Goal: Task Accomplishment & Management: Manage account settings

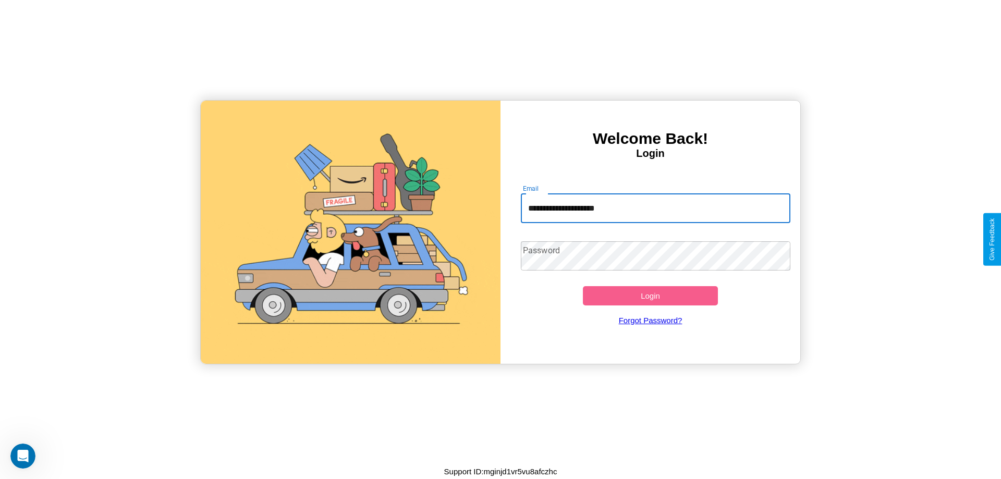
type input "**********"
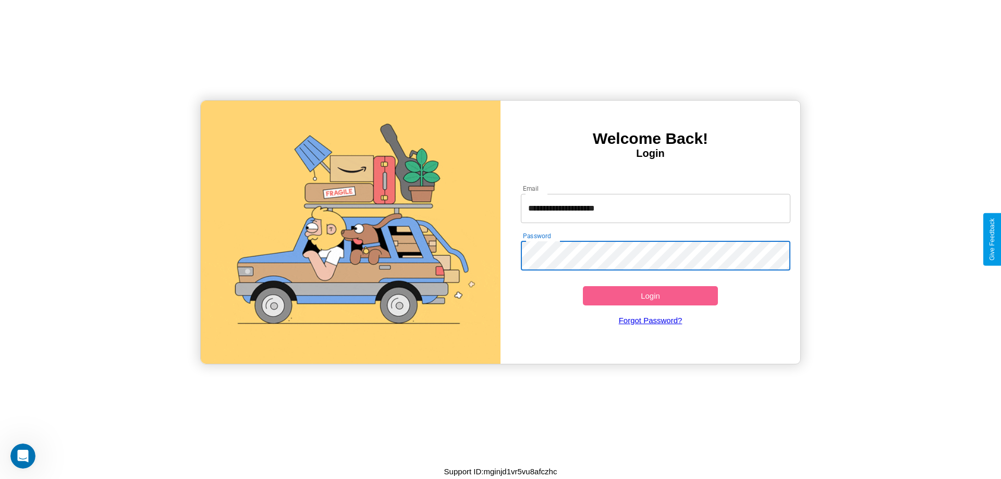
click at [650, 295] on button "Login" at bounding box center [650, 295] width 135 height 19
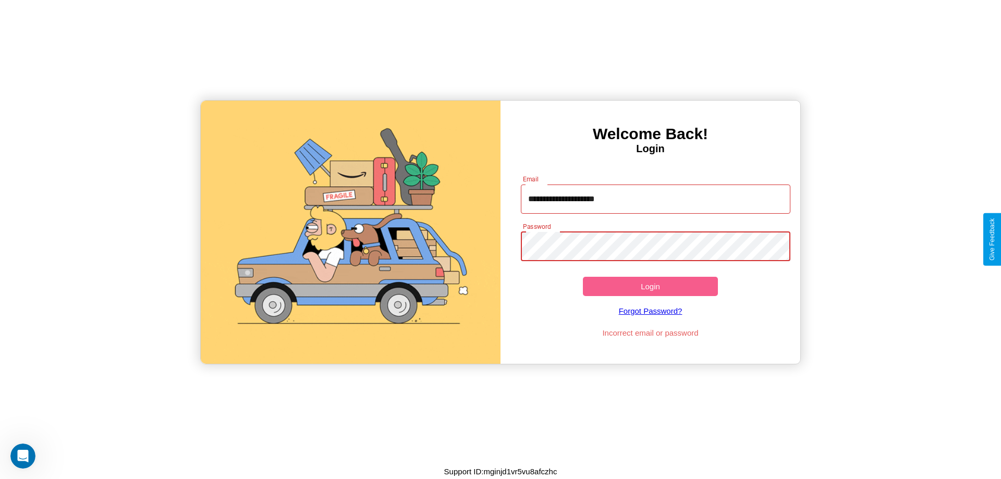
click at [650, 286] on button "Login" at bounding box center [650, 286] width 135 height 19
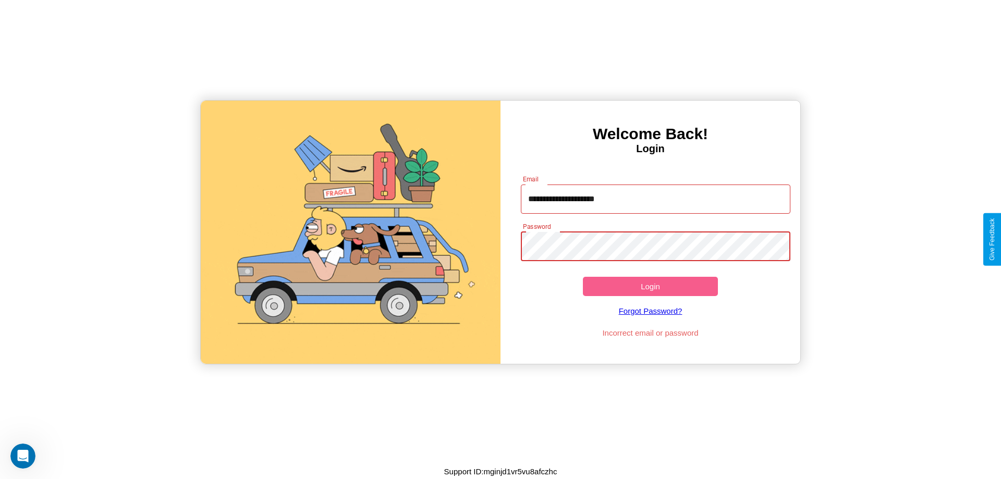
click at [650, 286] on button "Login" at bounding box center [650, 286] width 135 height 19
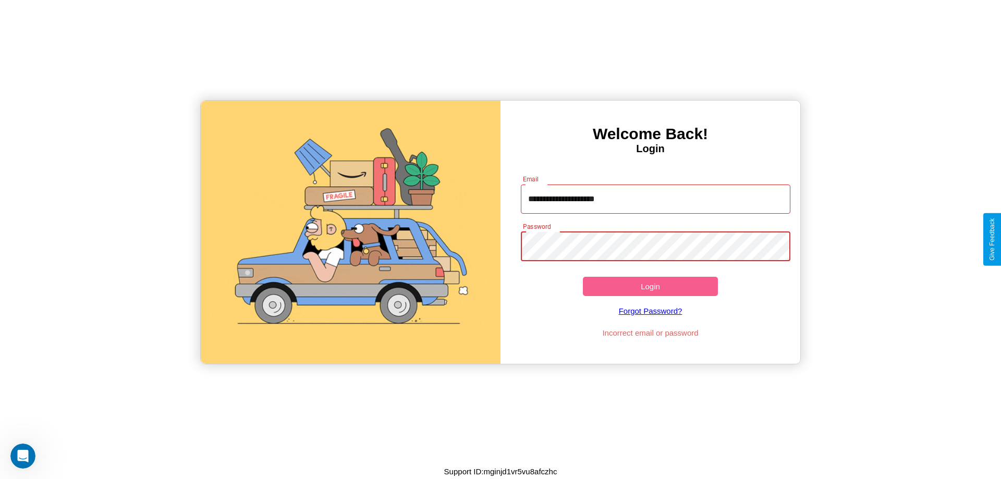
click at [650, 286] on button "Login" at bounding box center [650, 286] width 135 height 19
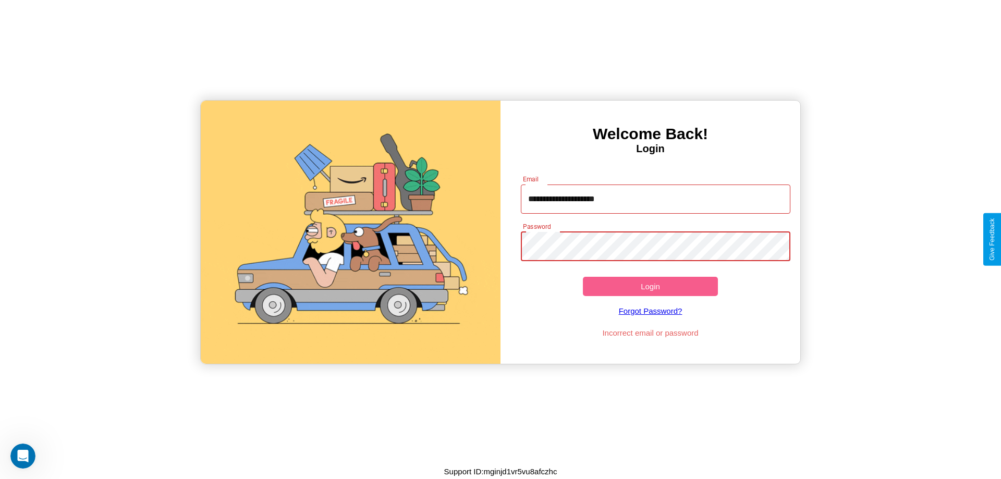
click at [650, 286] on button "Login" at bounding box center [650, 286] width 135 height 19
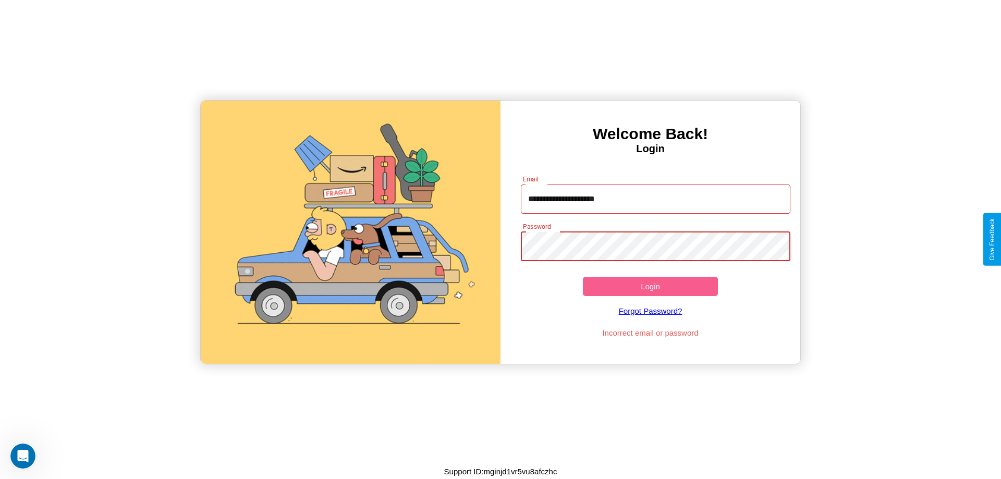
click at [650, 286] on button "Login" at bounding box center [650, 286] width 135 height 19
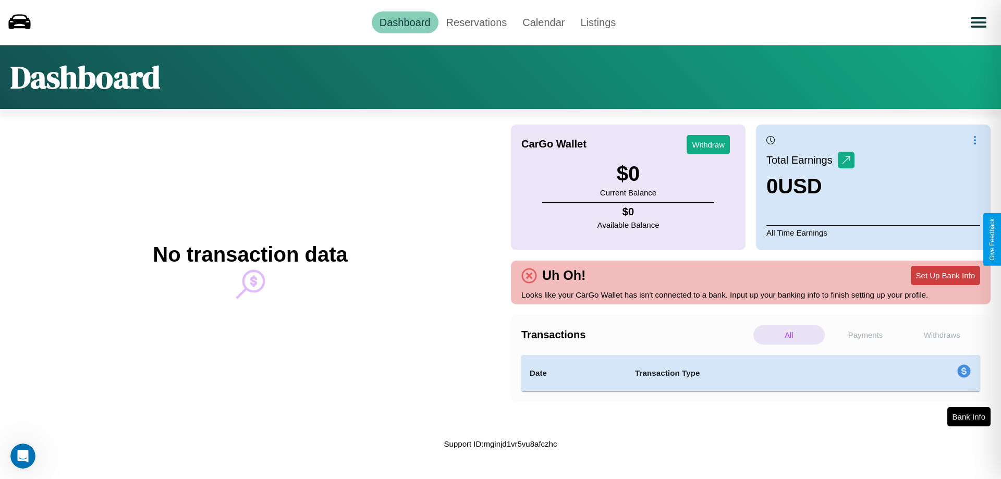
click at [945, 275] on button "Set Up Bank Info" at bounding box center [944, 275] width 69 height 19
